Goal: Information Seeking & Learning: Learn about a topic

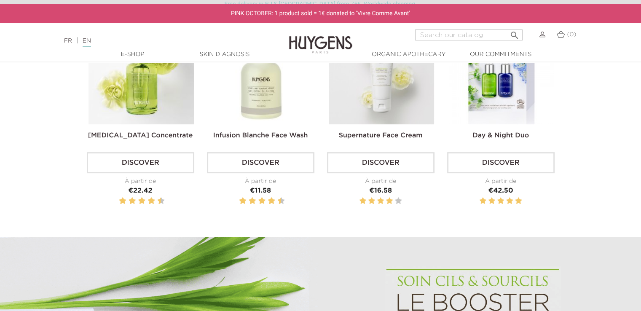
scroll to position [292, 0]
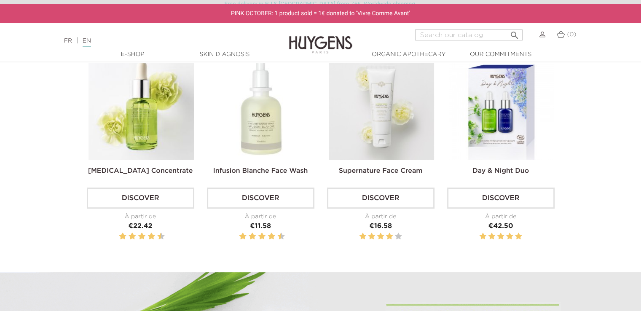
click at [156, 114] on img at bounding box center [141, 106] width 105 height 105
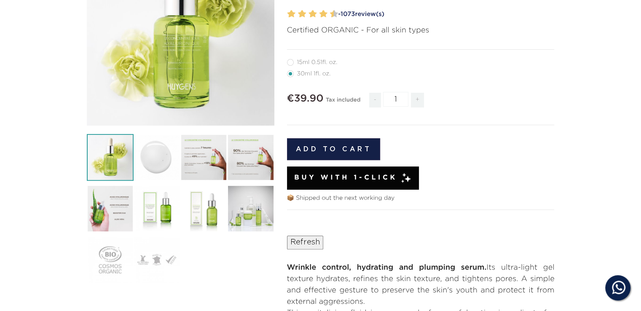
scroll to position [253, 0]
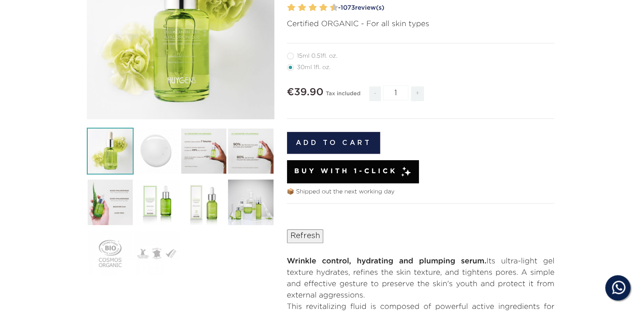
click at [178, 157] on img at bounding box center [157, 151] width 47 height 47
click at [203, 155] on img at bounding box center [203, 151] width 47 height 47
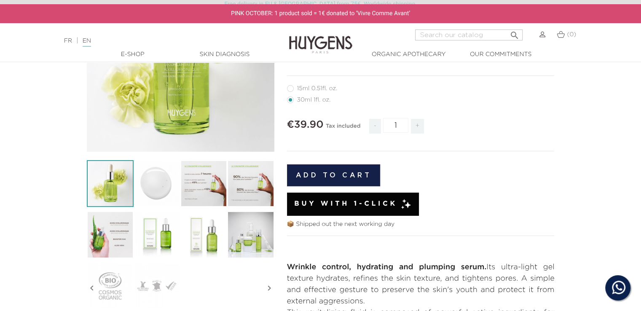
scroll to position [169, 0]
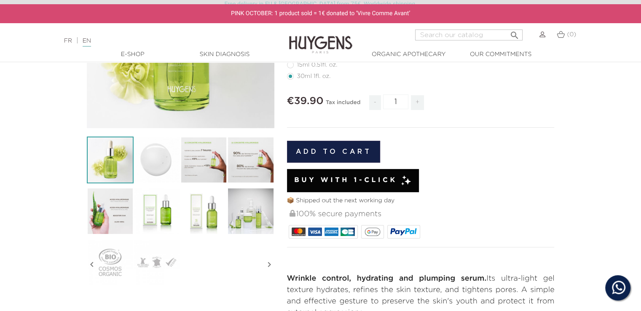
click at [196, 160] on img at bounding box center [203, 160] width 47 height 47
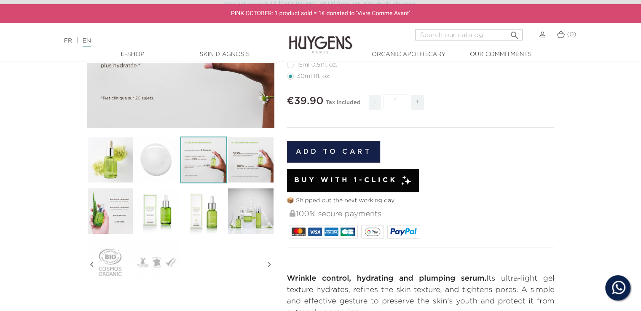
click at [251, 168] on img at bounding box center [250, 160] width 47 height 47
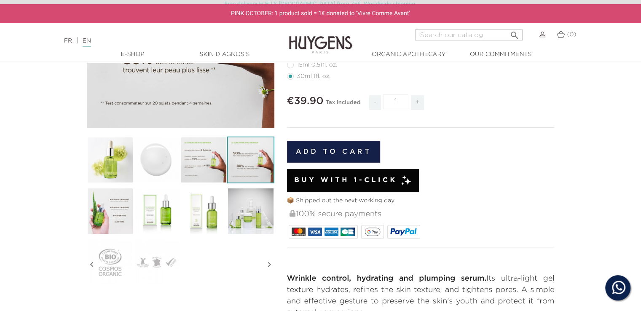
click at [253, 211] on img at bounding box center [250, 211] width 47 height 47
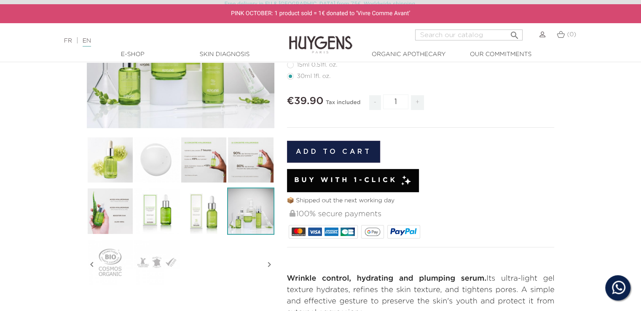
click at [204, 206] on img at bounding box center [203, 211] width 47 height 47
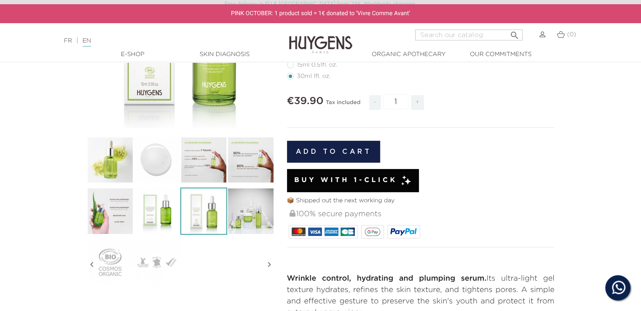
click at [158, 206] on img at bounding box center [157, 211] width 47 height 47
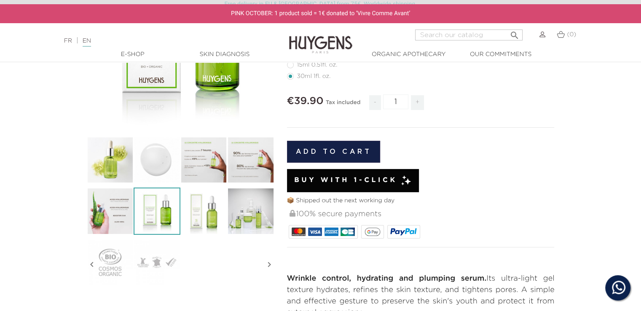
click at [123, 209] on img at bounding box center [110, 211] width 47 height 47
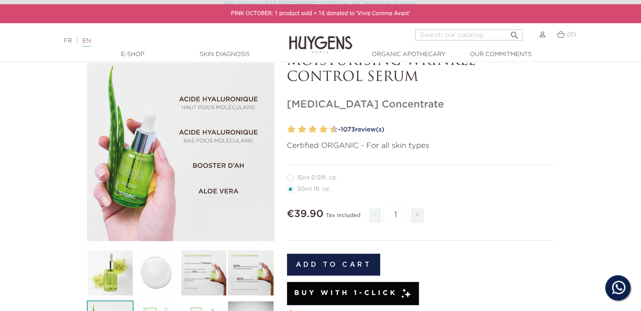
scroll to position [42, 0]
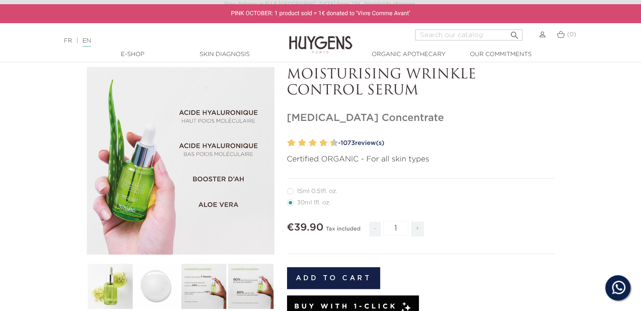
click at [177, 166] on icon "" at bounding box center [180, 161] width 42 height 42
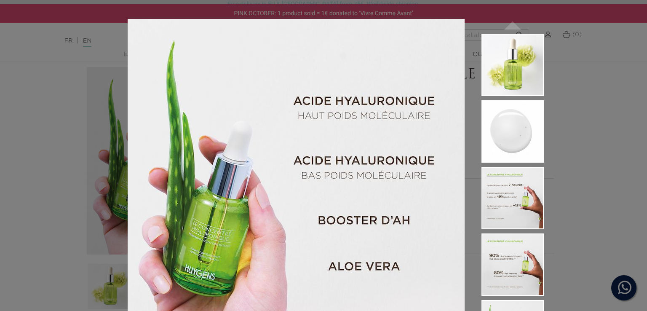
click at [56, 137] on div "Certified ORGANIC - For all skin types " at bounding box center [323, 155] width 647 height 311
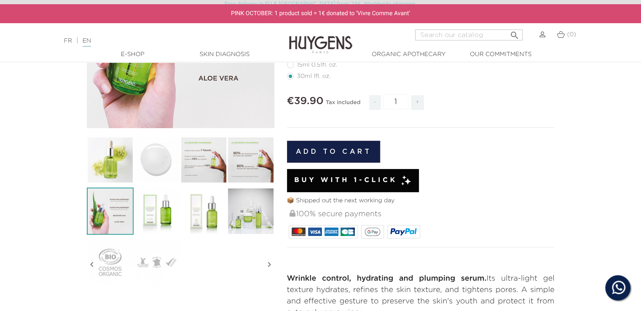
click at [183, 158] on img at bounding box center [203, 160] width 47 height 47
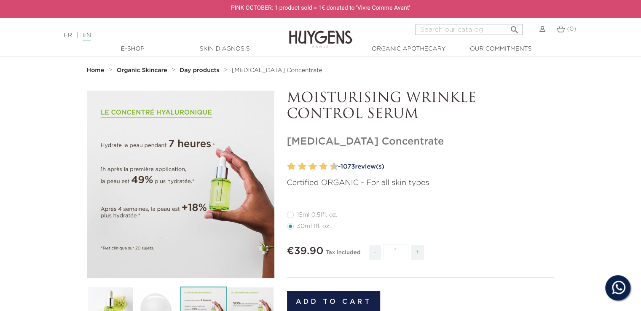
scroll to position [0, 0]
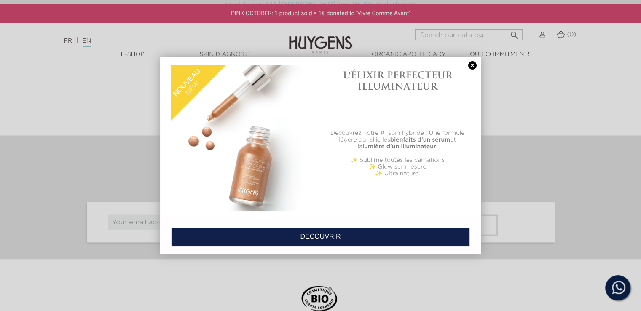
scroll to position [1644, 0]
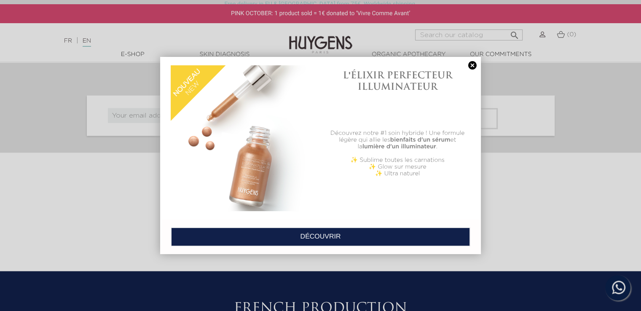
click at [476, 65] on link at bounding box center [473, 65] width 12 height 9
